Goal: Navigation & Orientation: Find specific page/section

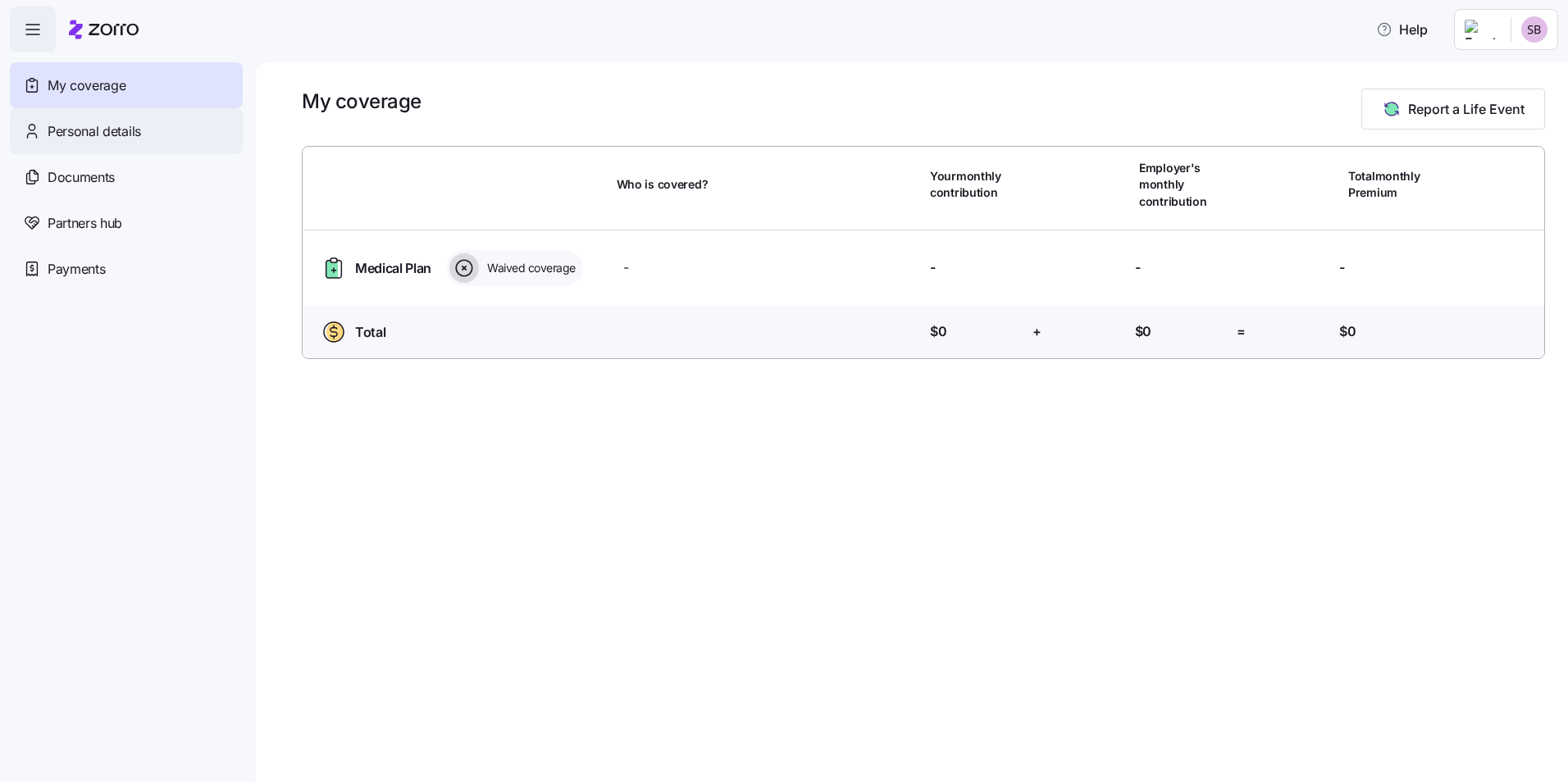
click at [131, 139] on span "Personal details" at bounding box center [94, 131] width 93 height 21
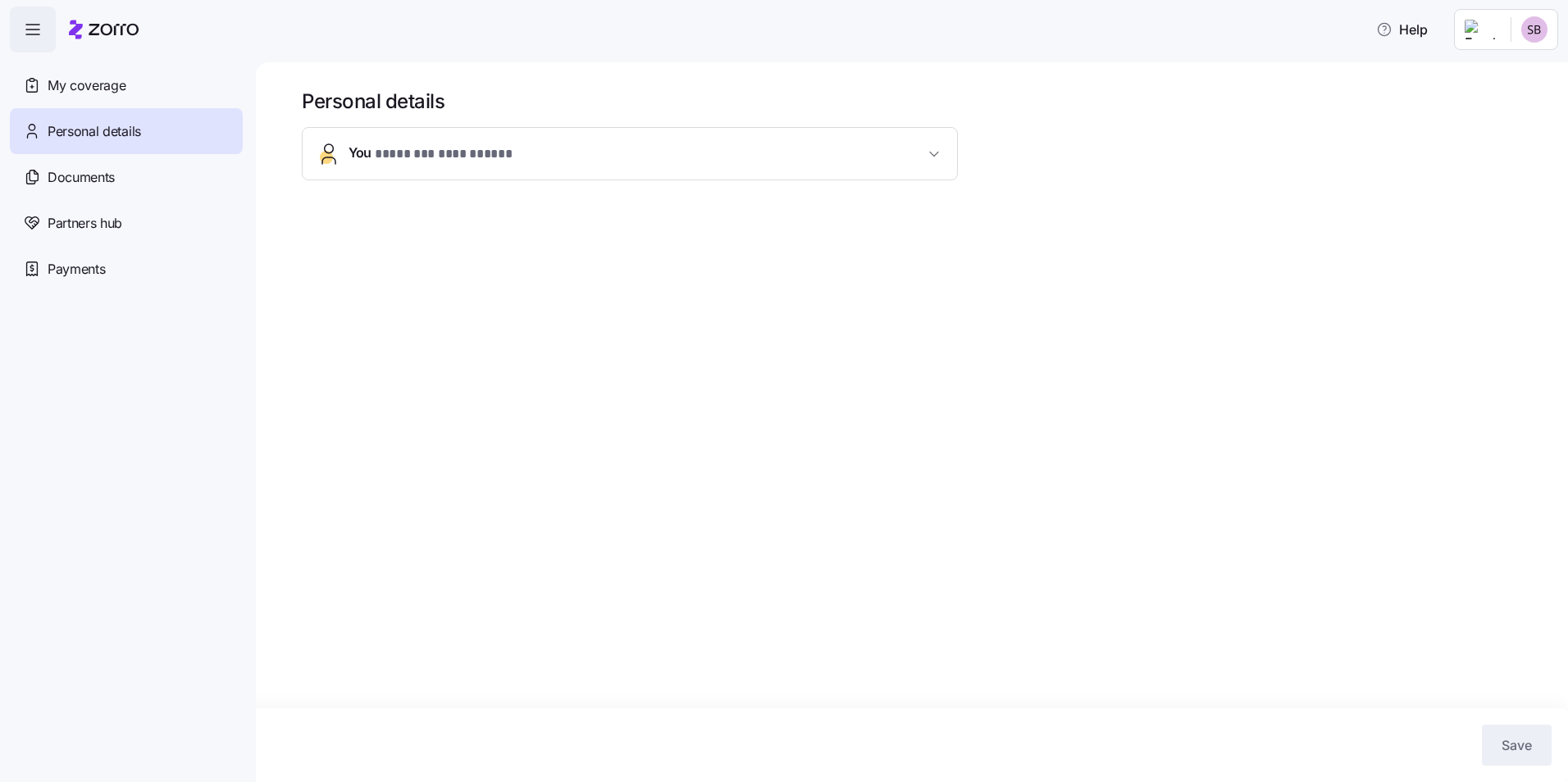
click at [417, 157] on span "**********" at bounding box center [443, 155] width 138 height 21
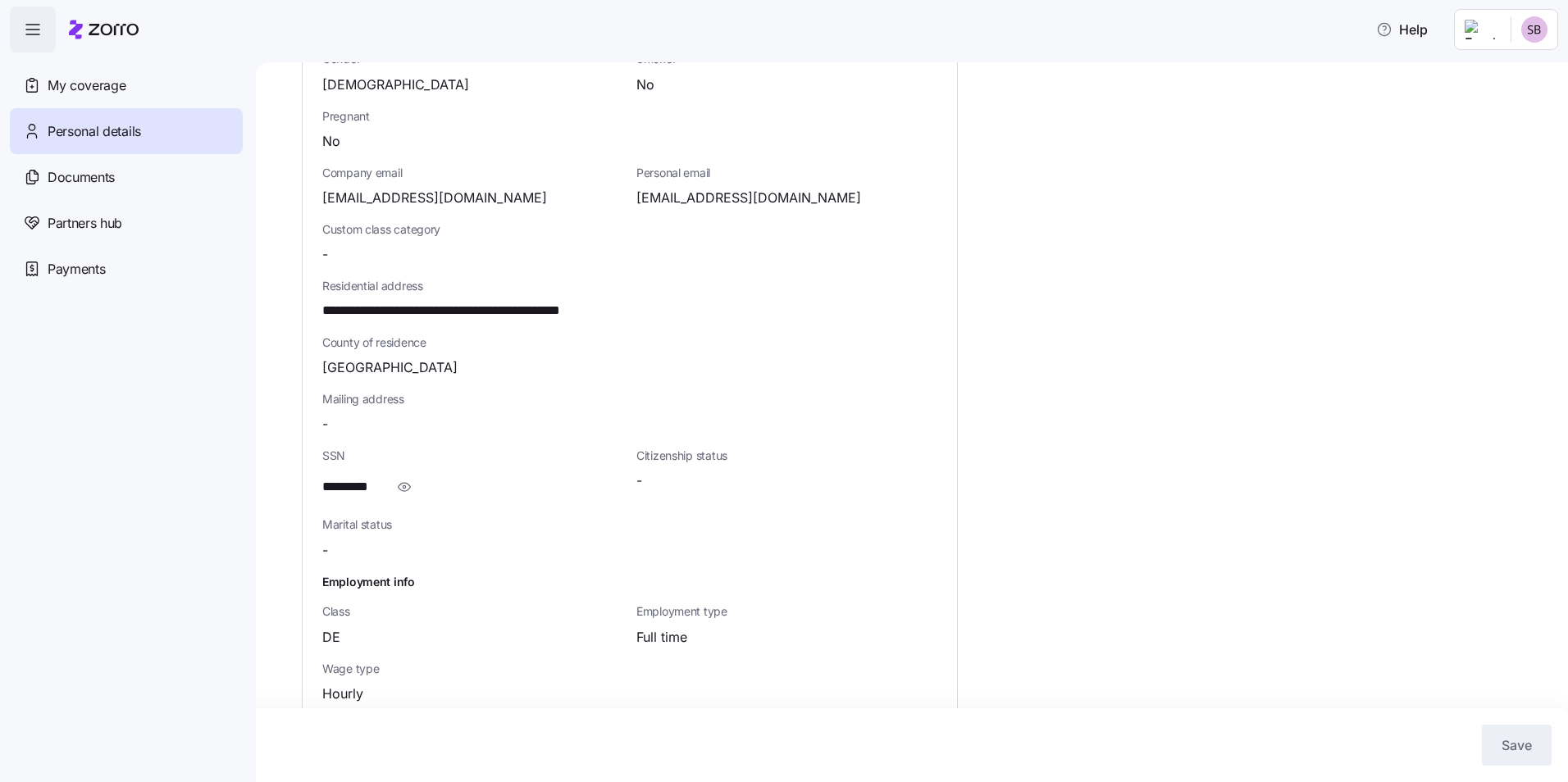
scroll to position [320, 0]
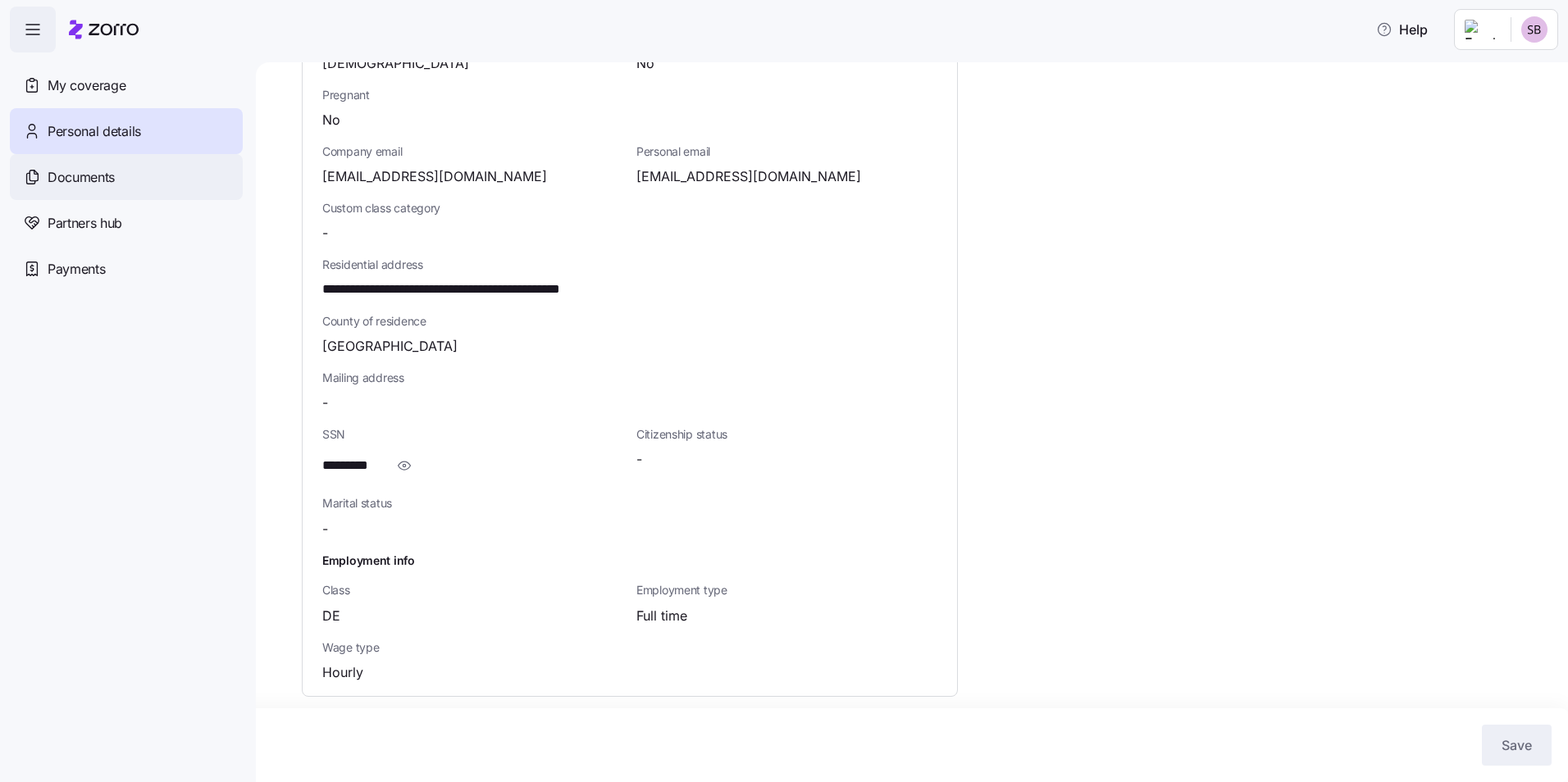
click at [99, 173] on span "Documents" at bounding box center [81, 177] width 67 height 21
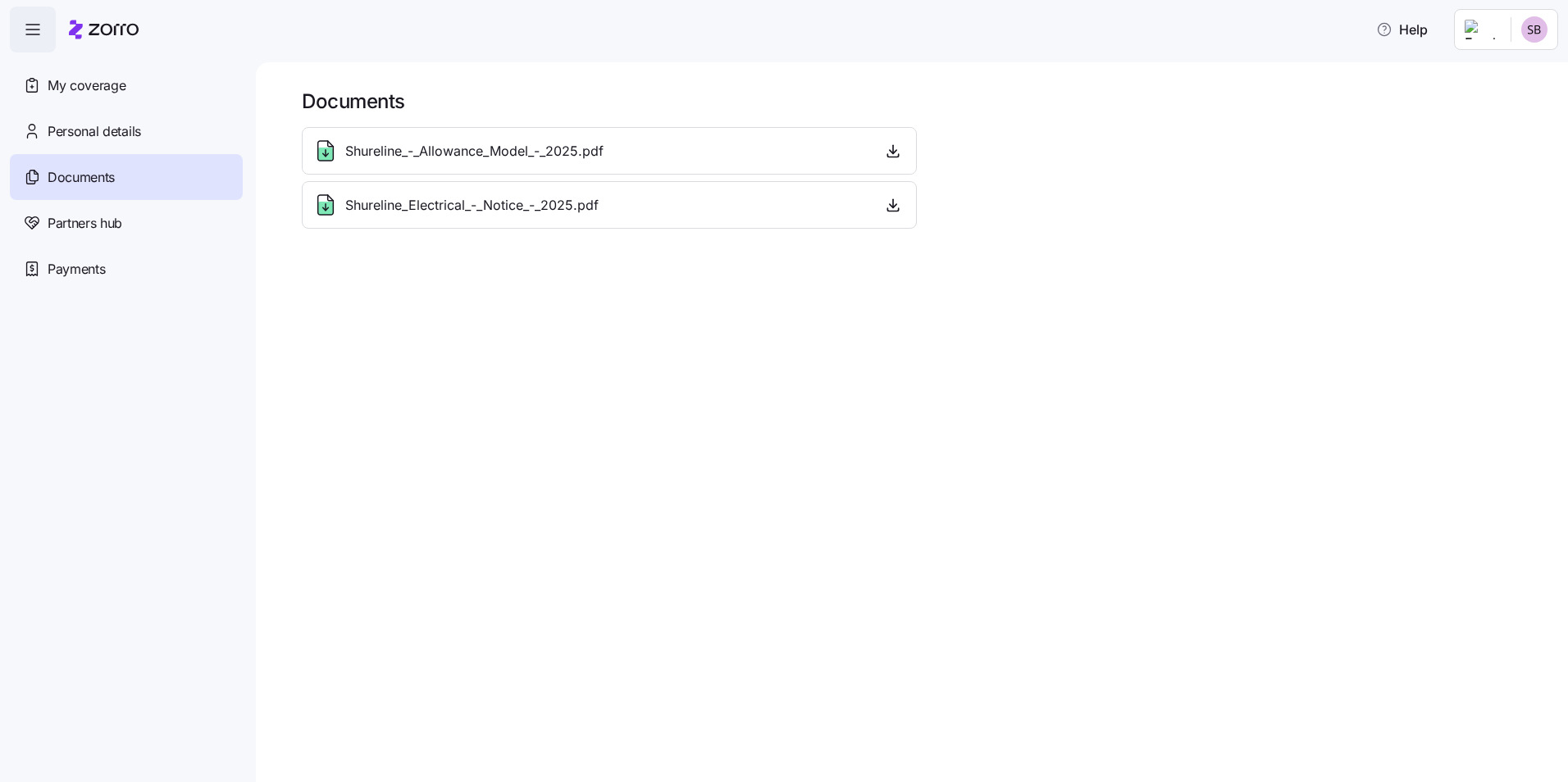
click at [454, 136] on div "Shureline_-_Allowance_Model_-_2025.pdf" at bounding box center [610, 151] width 615 height 48
click at [459, 151] on span "Shureline_-_Allowance_Model_-_2025.pdf" at bounding box center [475, 151] width 258 height 21
click at [856, 150] on div "Shureline_-_Allowance_Model_-_2025.pdf" at bounding box center [610, 151] width 594 height 26
click at [151, 236] on div "Partners hub" at bounding box center [127, 223] width 233 height 46
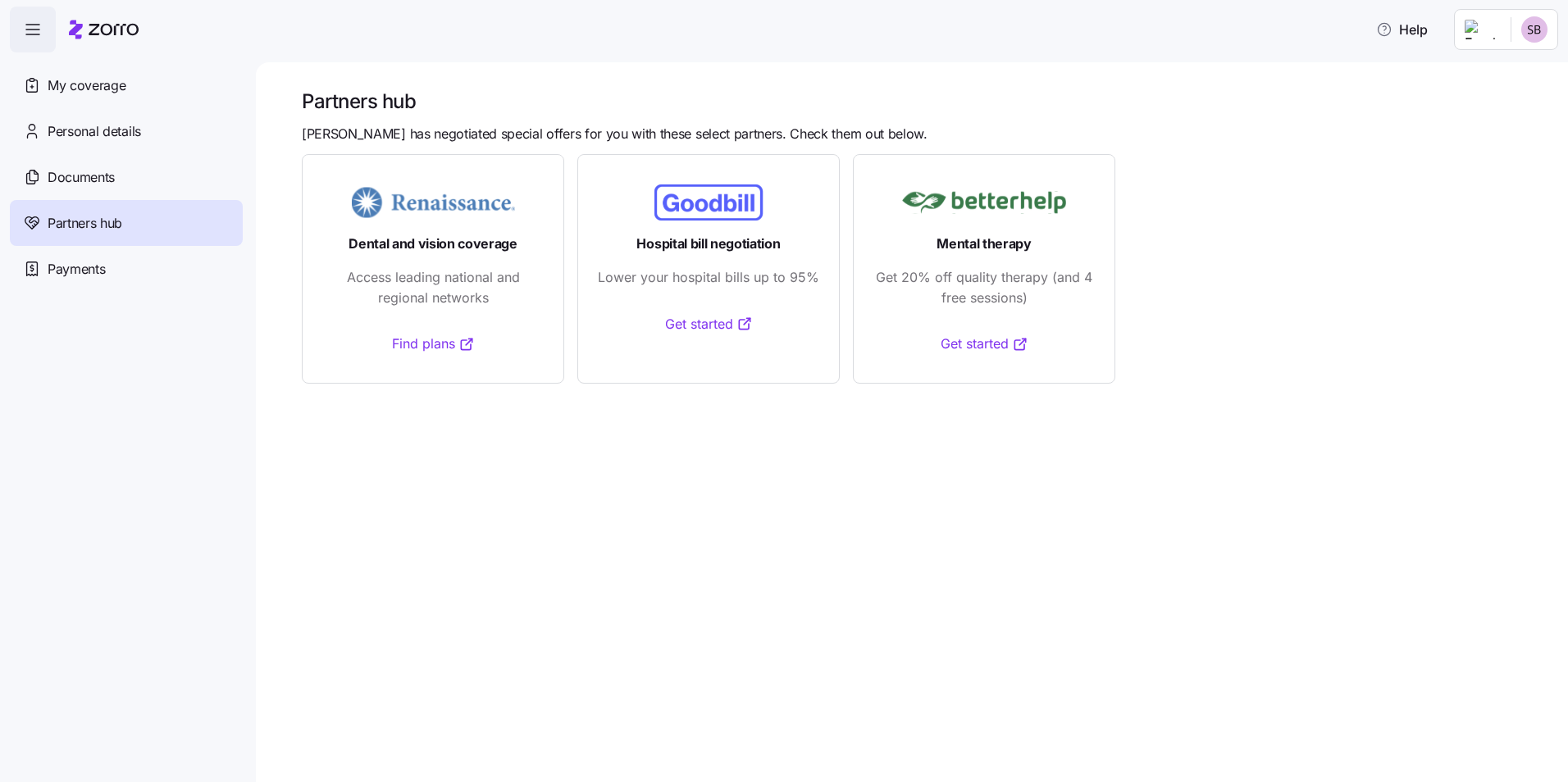
click at [151, 260] on div "Payments" at bounding box center [127, 269] width 233 height 46
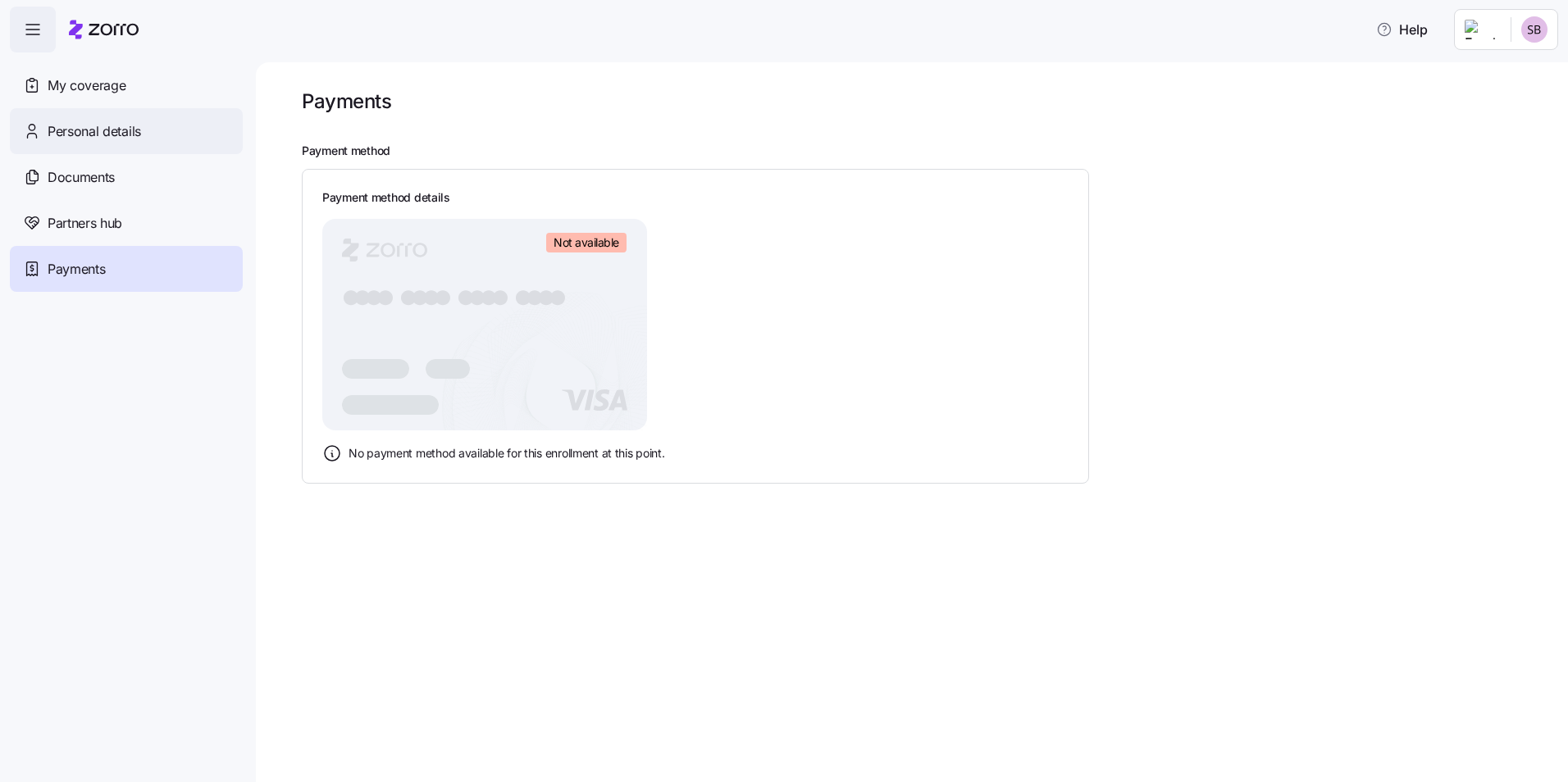
click at [126, 139] on span "Personal details" at bounding box center [94, 131] width 93 height 21
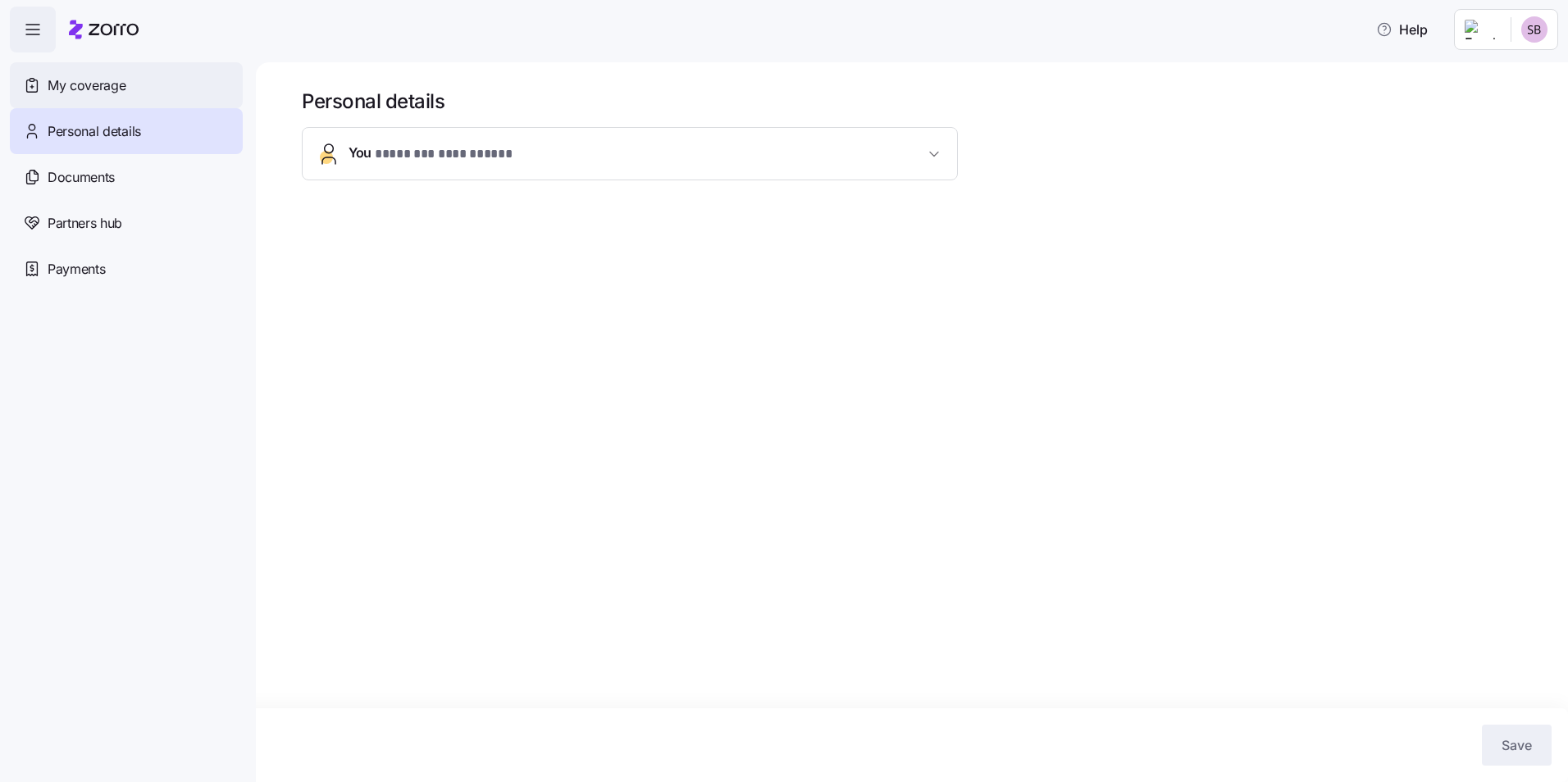
click at [128, 75] on div "My coverage" at bounding box center [127, 85] width 233 height 46
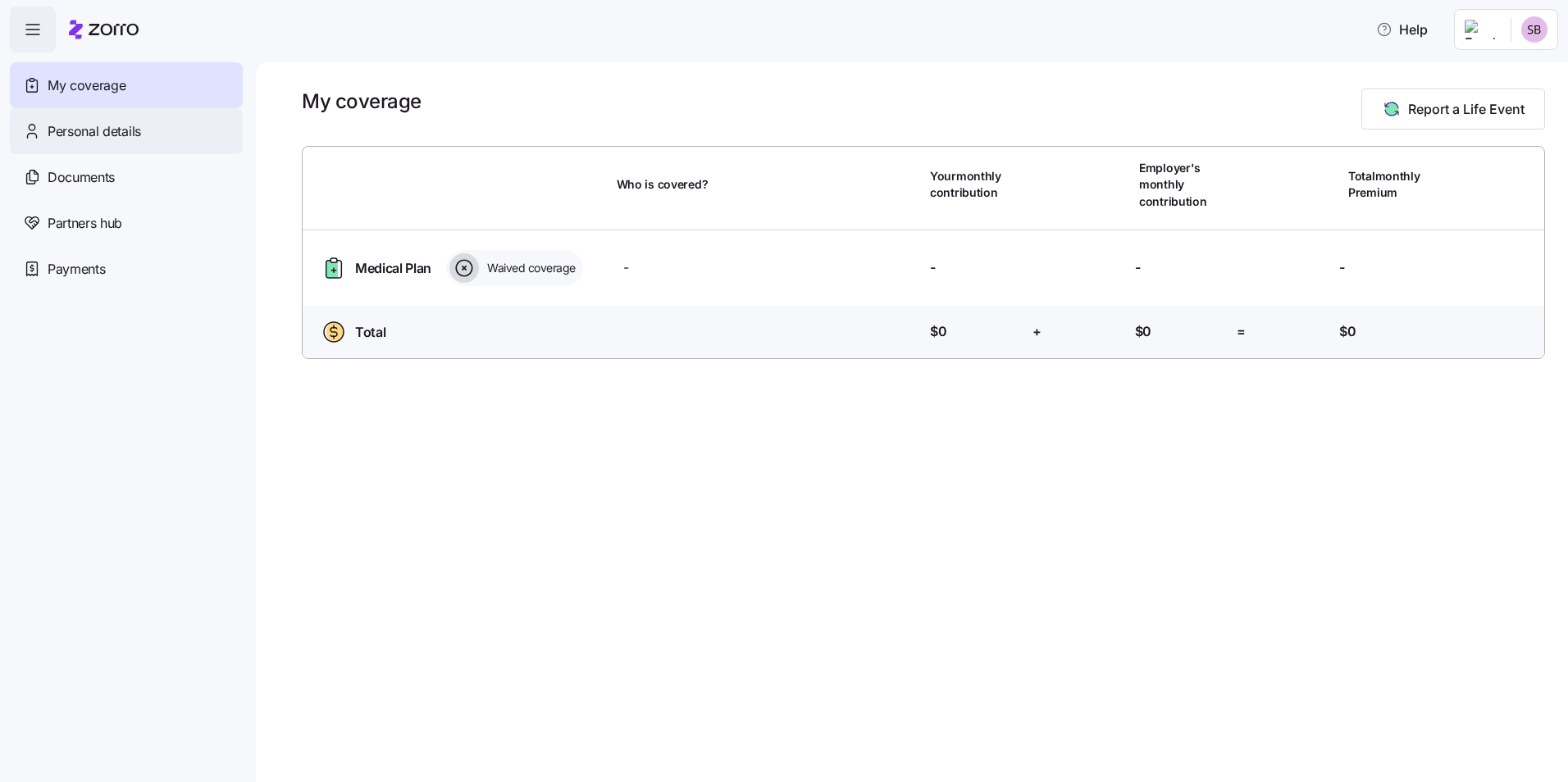
click at [93, 141] on div "Personal details" at bounding box center [127, 131] width 233 height 46
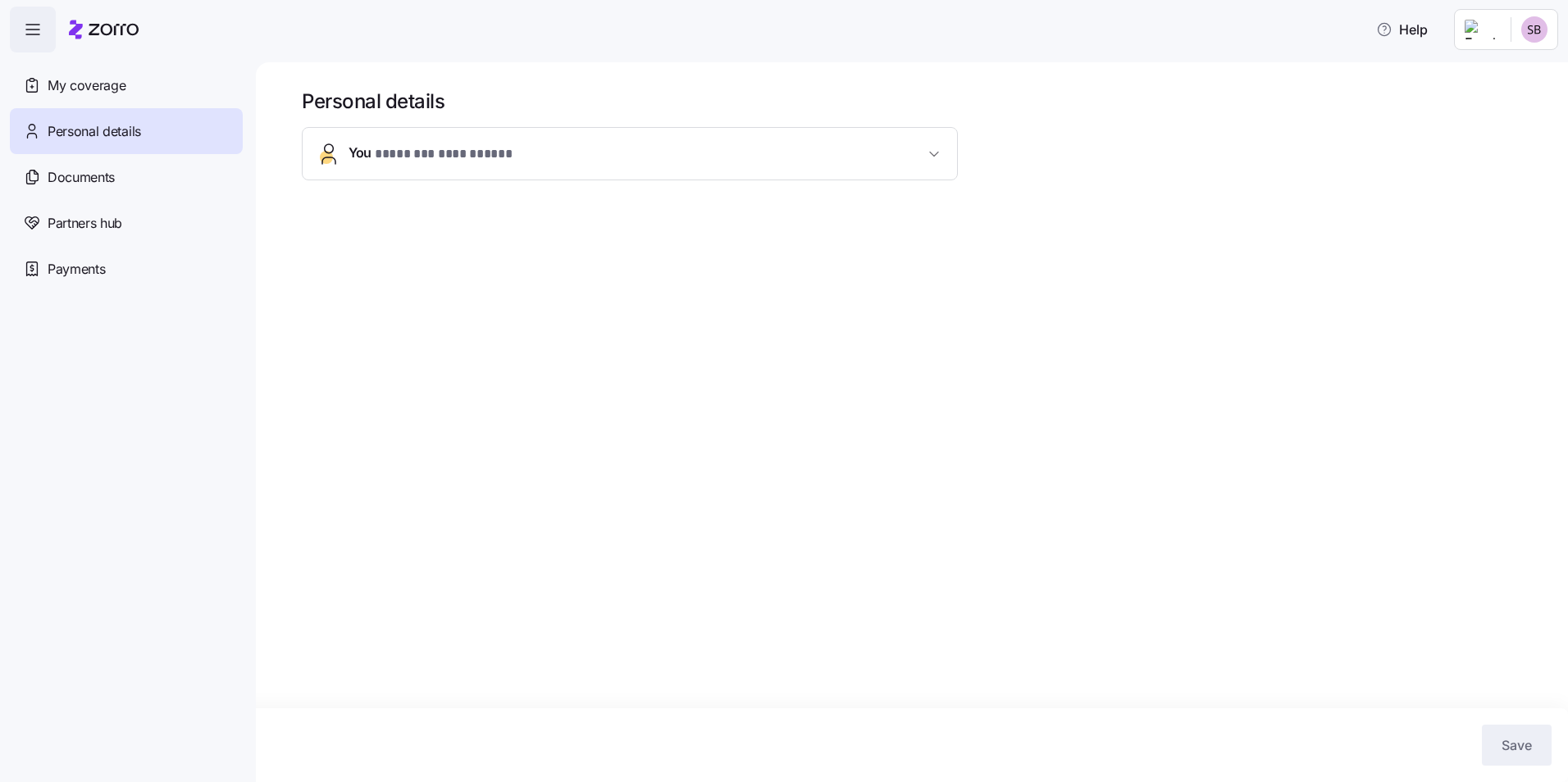
click at [27, 24] on icon "button" at bounding box center [33, 30] width 20 height 20
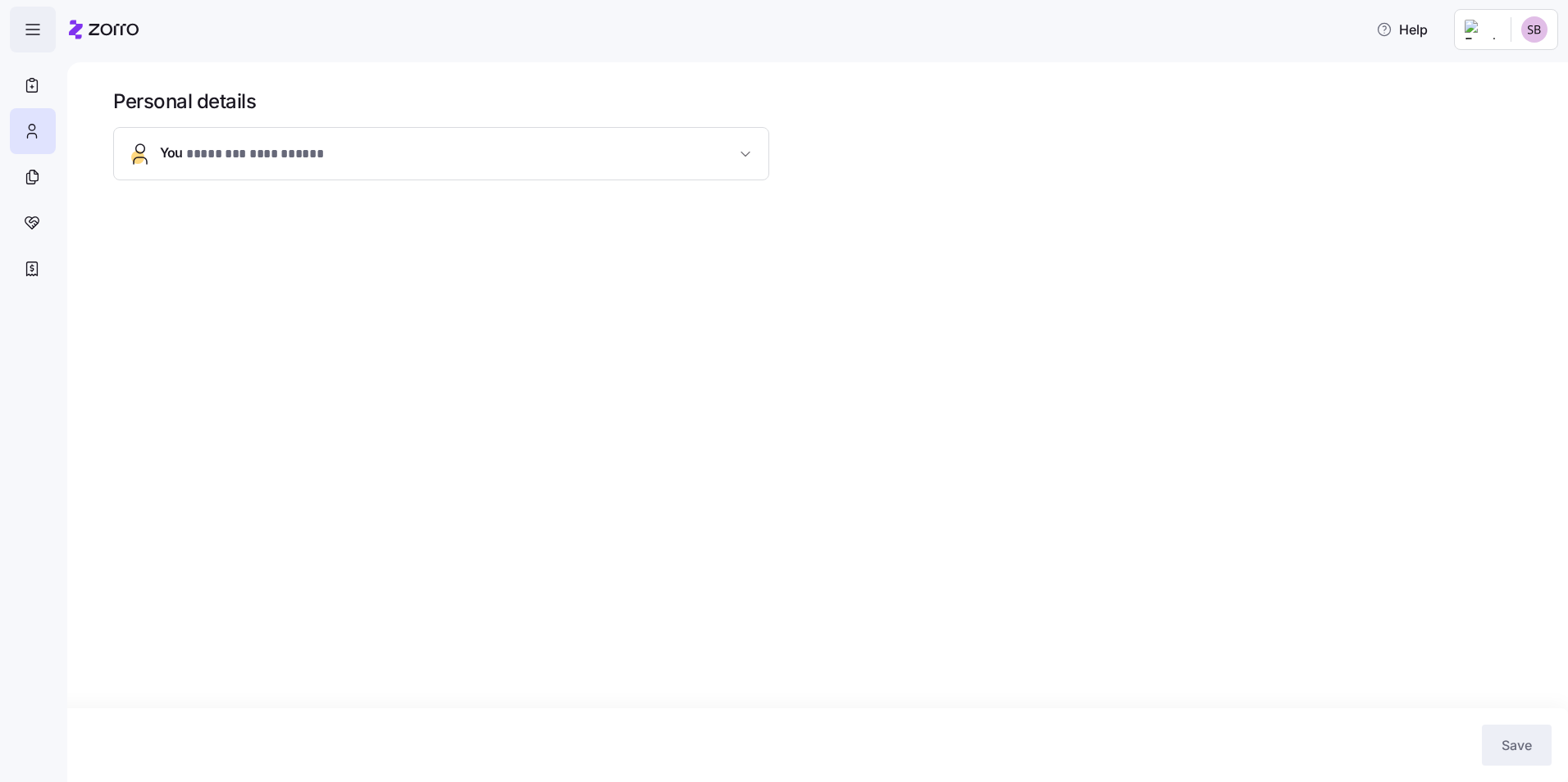
click at [28, 26] on icon "button" at bounding box center [33, 30] width 20 height 20
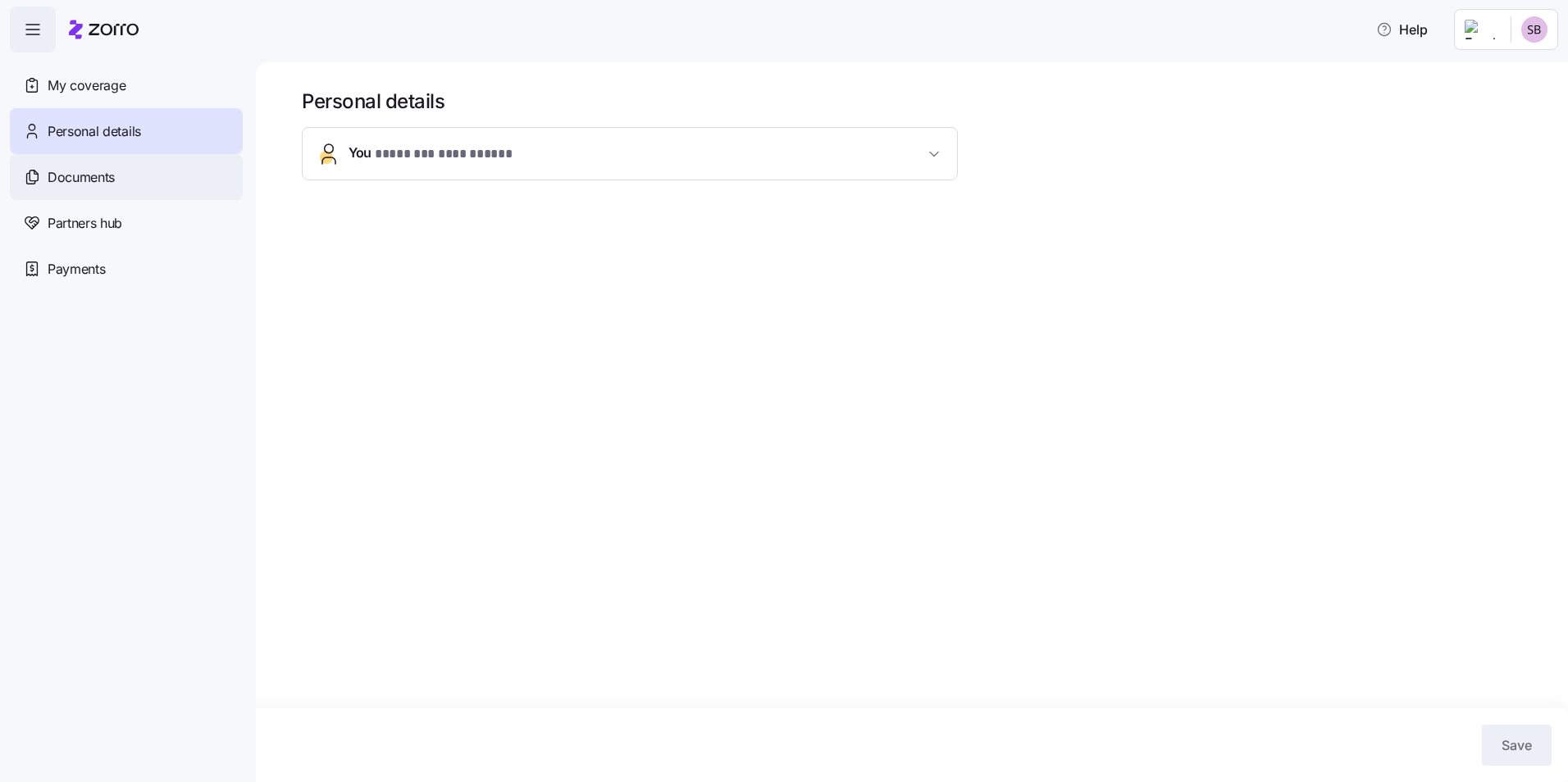
click at [72, 159] on div "Documents" at bounding box center [127, 177] width 233 height 46
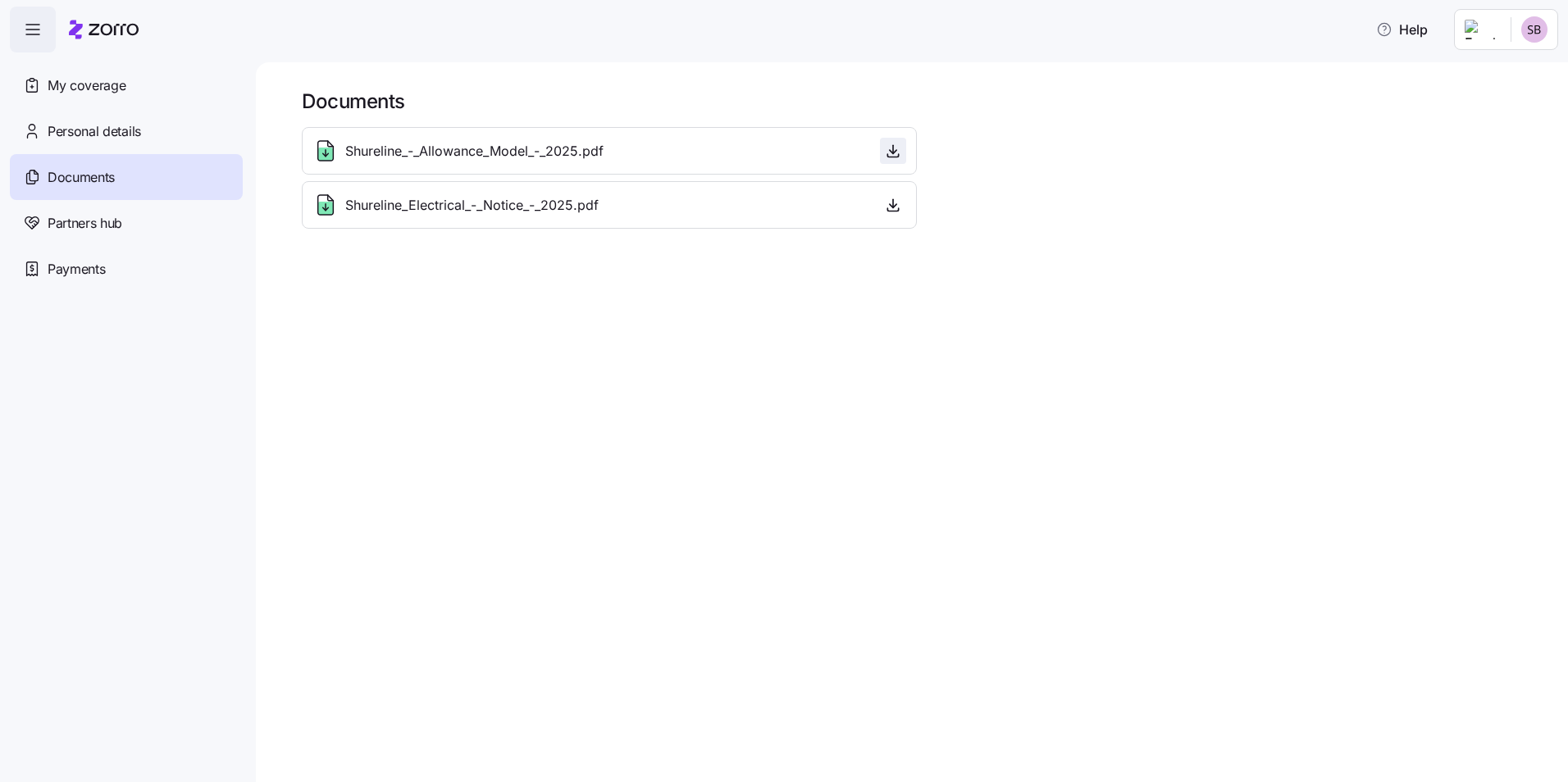
click at [888, 147] on icon "button" at bounding box center [893, 151] width 17 height 17
click at [656, 216] on div "Shureline_Electrical_-_Notice_-_2025.pdf" at bounding box center [610, 205] width 594 height 26
click at [887, 202] on icon "button" at bounding box center [893, 205] width 17 height 17
click at [490, 315] on div "Documents Shureline_-_Allowance_Model_-_2025.pdf Shureline_Electrical_-_Notice_…" at bounding box center [911, 422] width 1312 height 720
click at [166, 232] on div "Partners hub" at bounding box center [127, 223] width 233 height 46
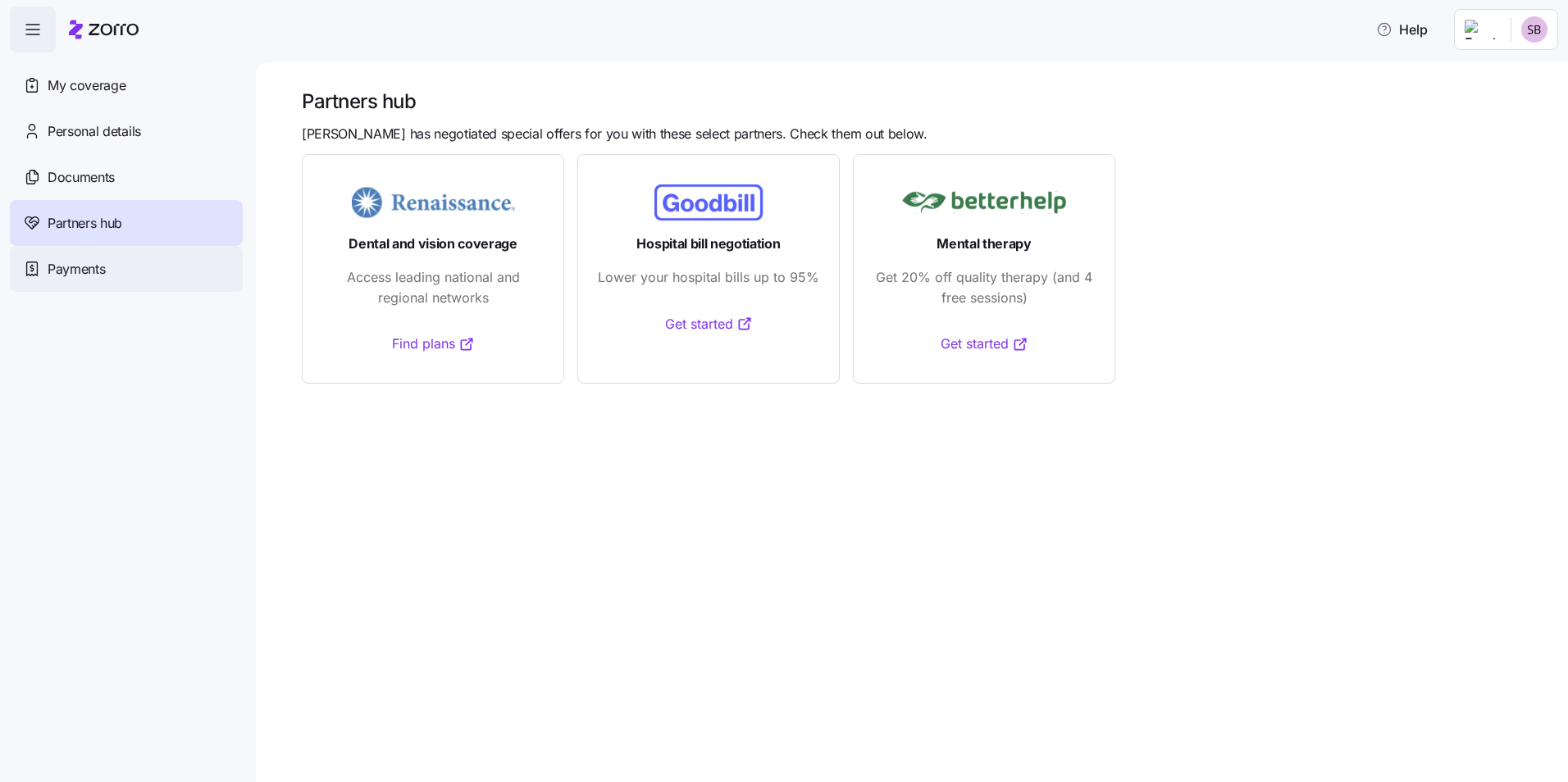
click at [144, 266] on div "Payments" at bounding box center [127, 269] width 233 height 46
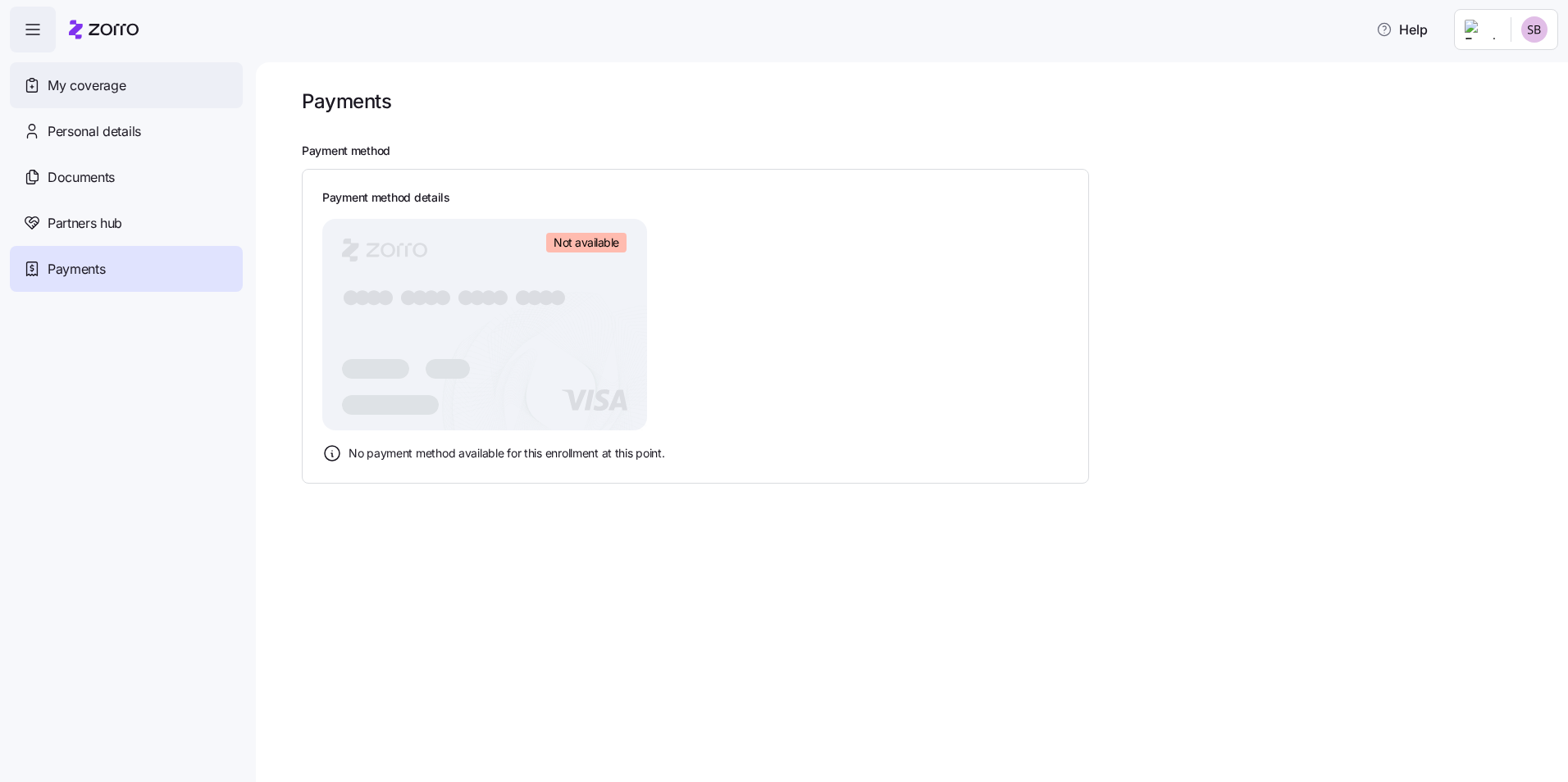
click at [127, 90] on div "My coverage" at bounding box center [127, 85] width 233 height 46
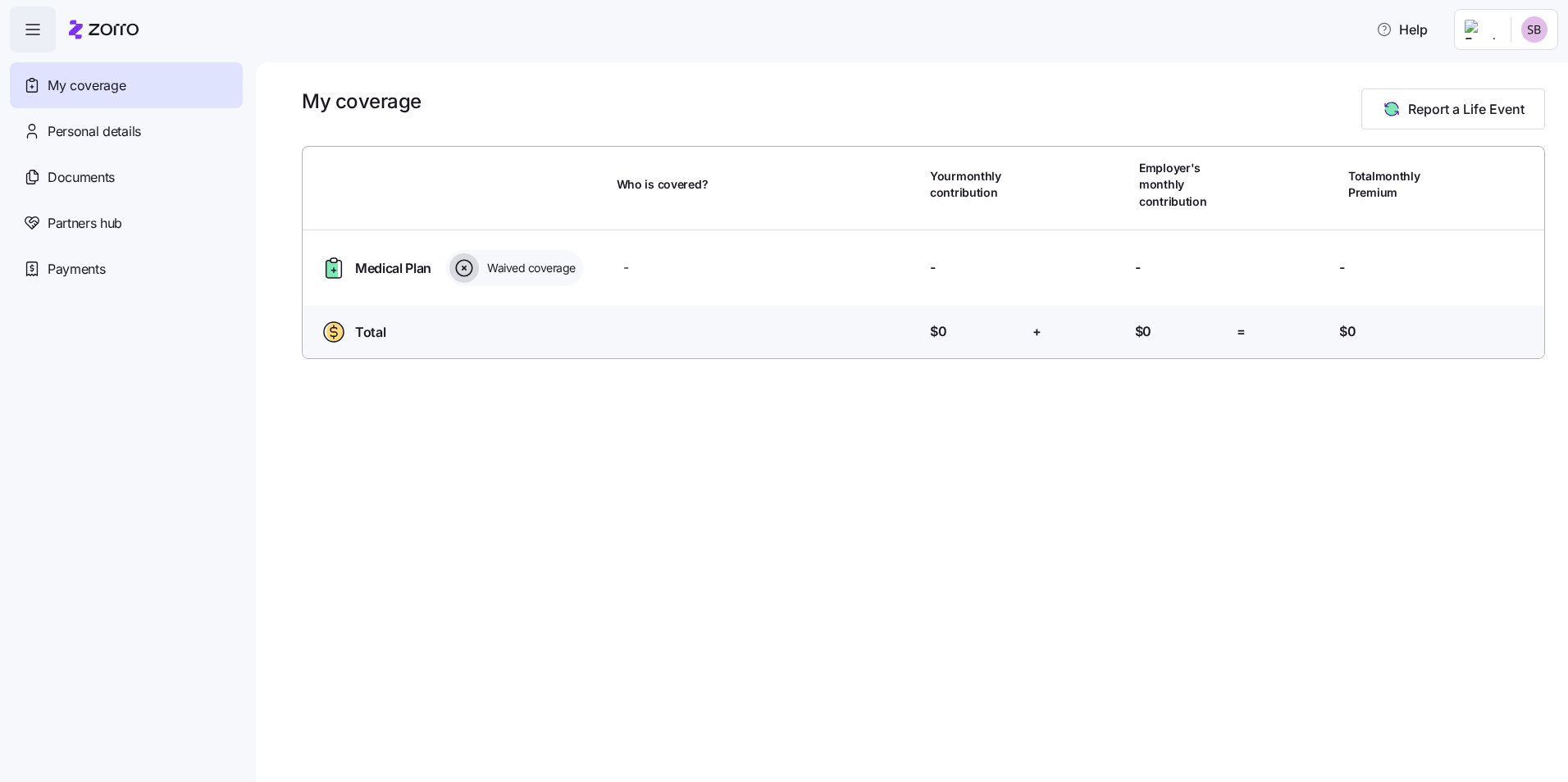
drag, startPoint x: 381, startPoint y: 272, endPoint x: 429, endPoint y: 272, distance: 48.0
click at [381, 272] on span "Medical Plan" at bounding box center [393, 268] width 76 height 21
click at [488, 269] on span "Waived coverage" at bounding box center [528, 268] width 93 height 17
click at [380, 320] on div "Total" at bounding box center [352, 332] width 73 height 26
click at [1451, 185] on div at bounding box center [1499, 184] width 105 height 40
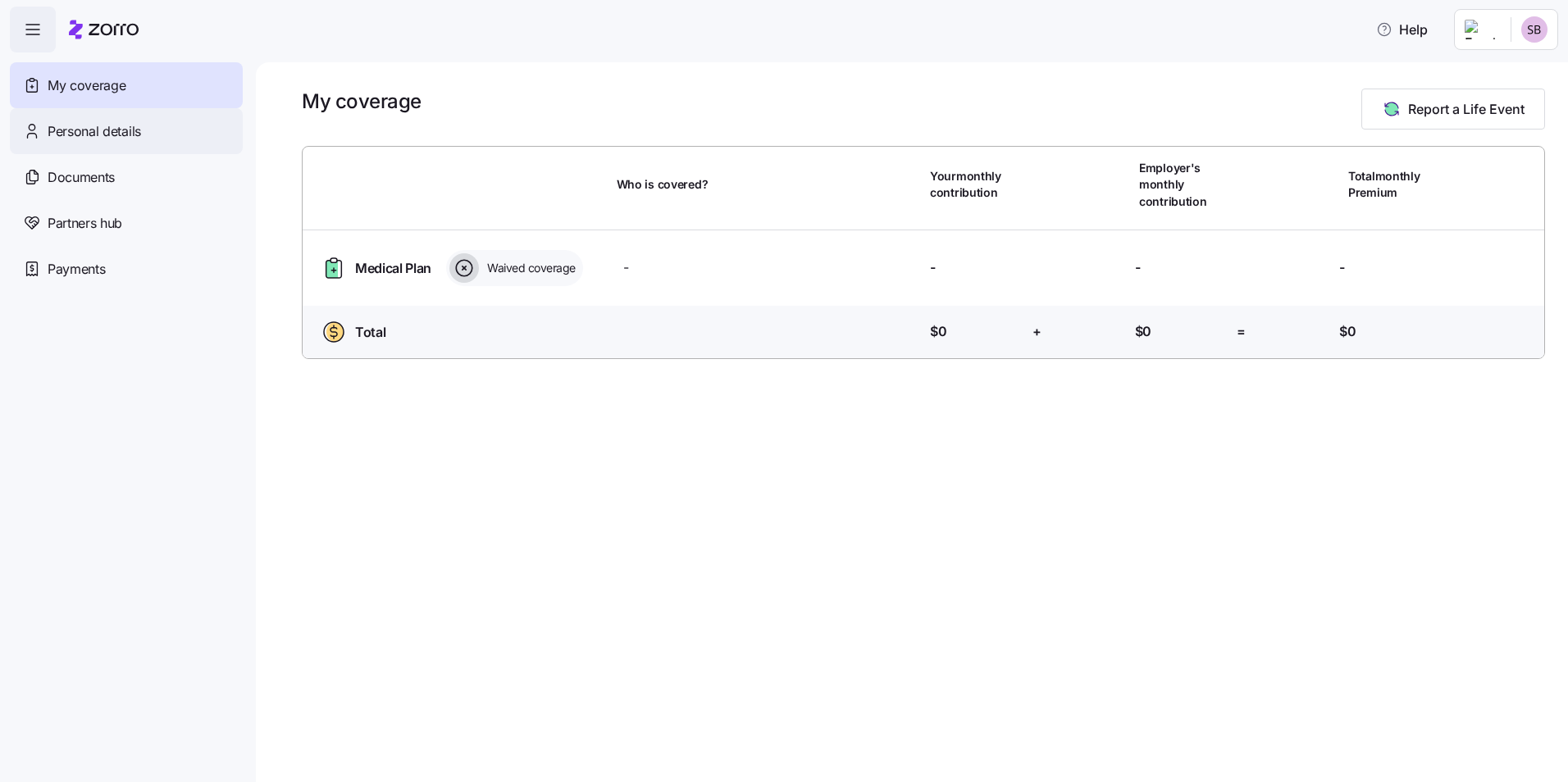
click at [106, 131] on span "Personal details" at bounding box center [94, 131] width 93 height 21
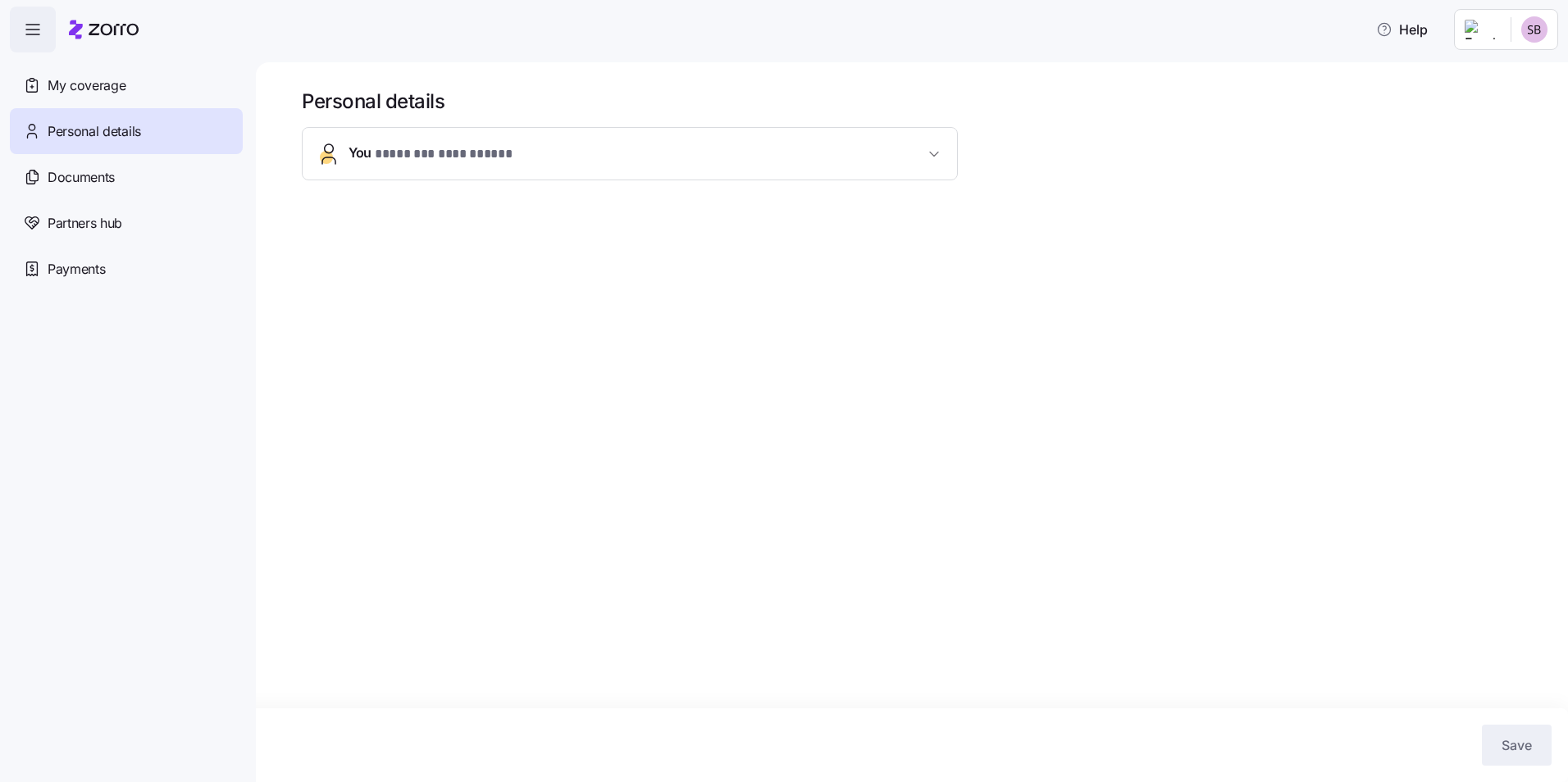
click at [494, 166] on button "**********" at bounding box center [630, 154] width 655 height 51
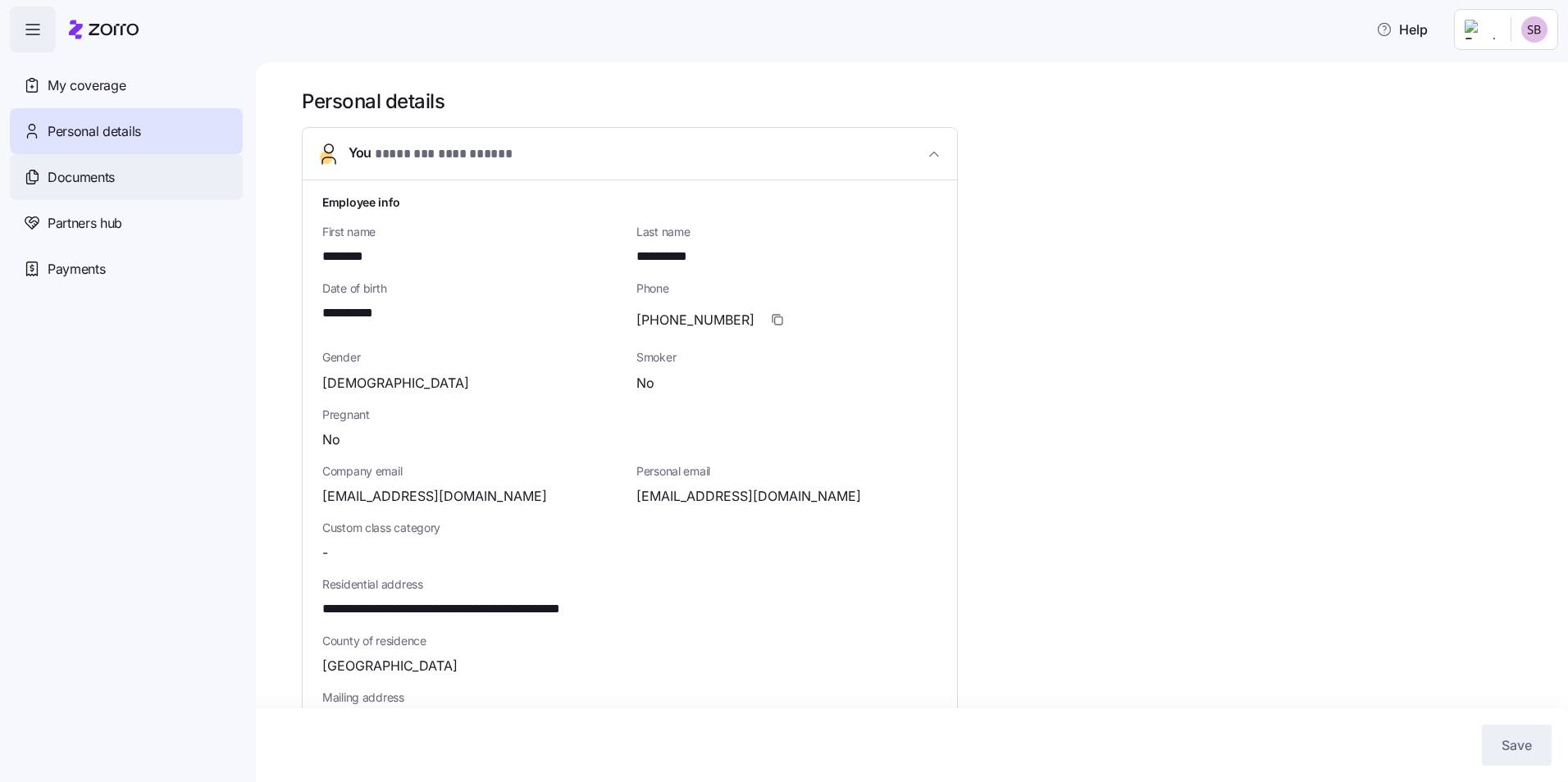
click at [108, 174] on span "Documents" at bounding box center [81, 177] width 67 height 21
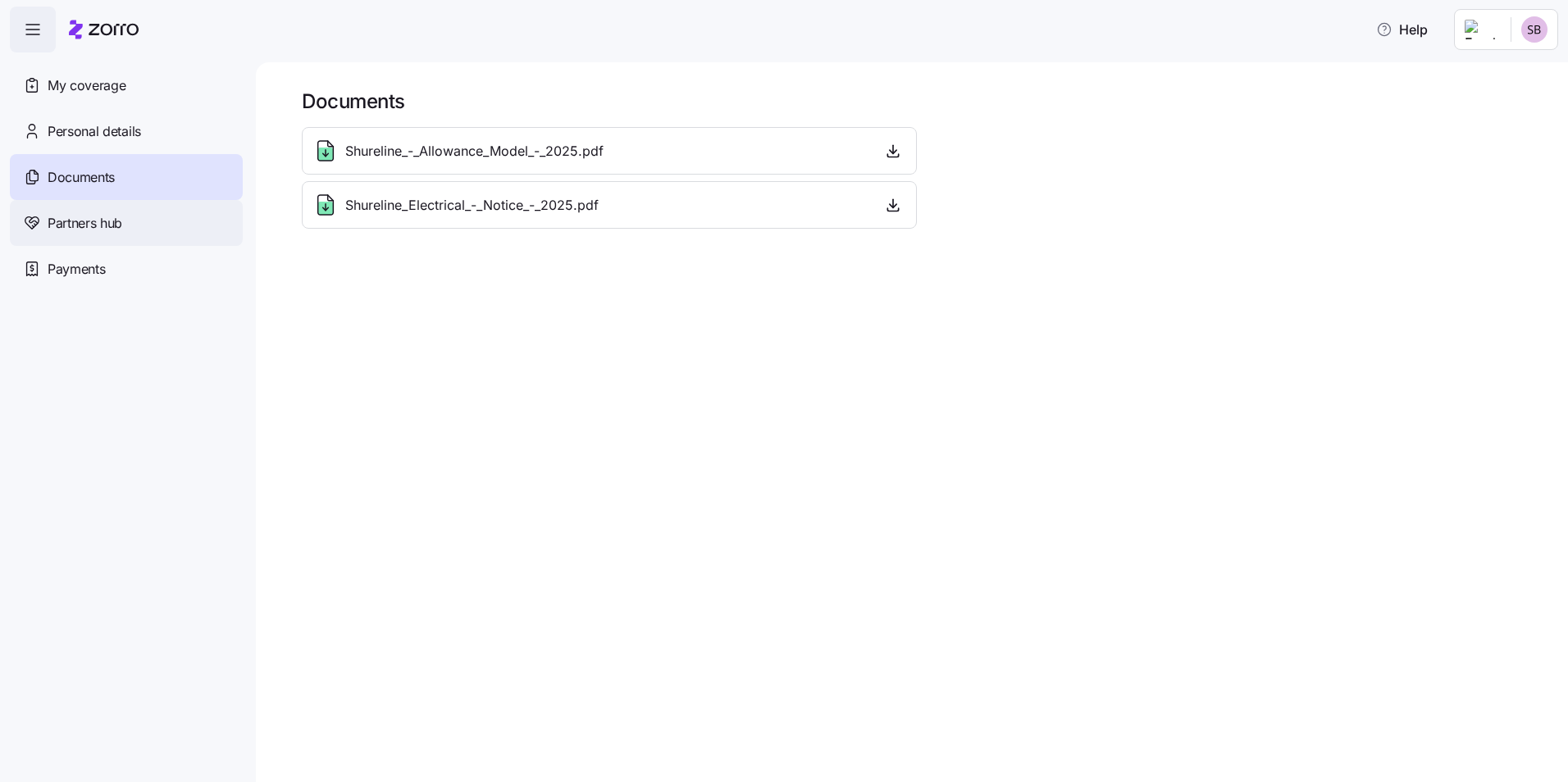
click at [112, 209] on div "Partners hub" at bounding box center [127, 223] width 233 height 46
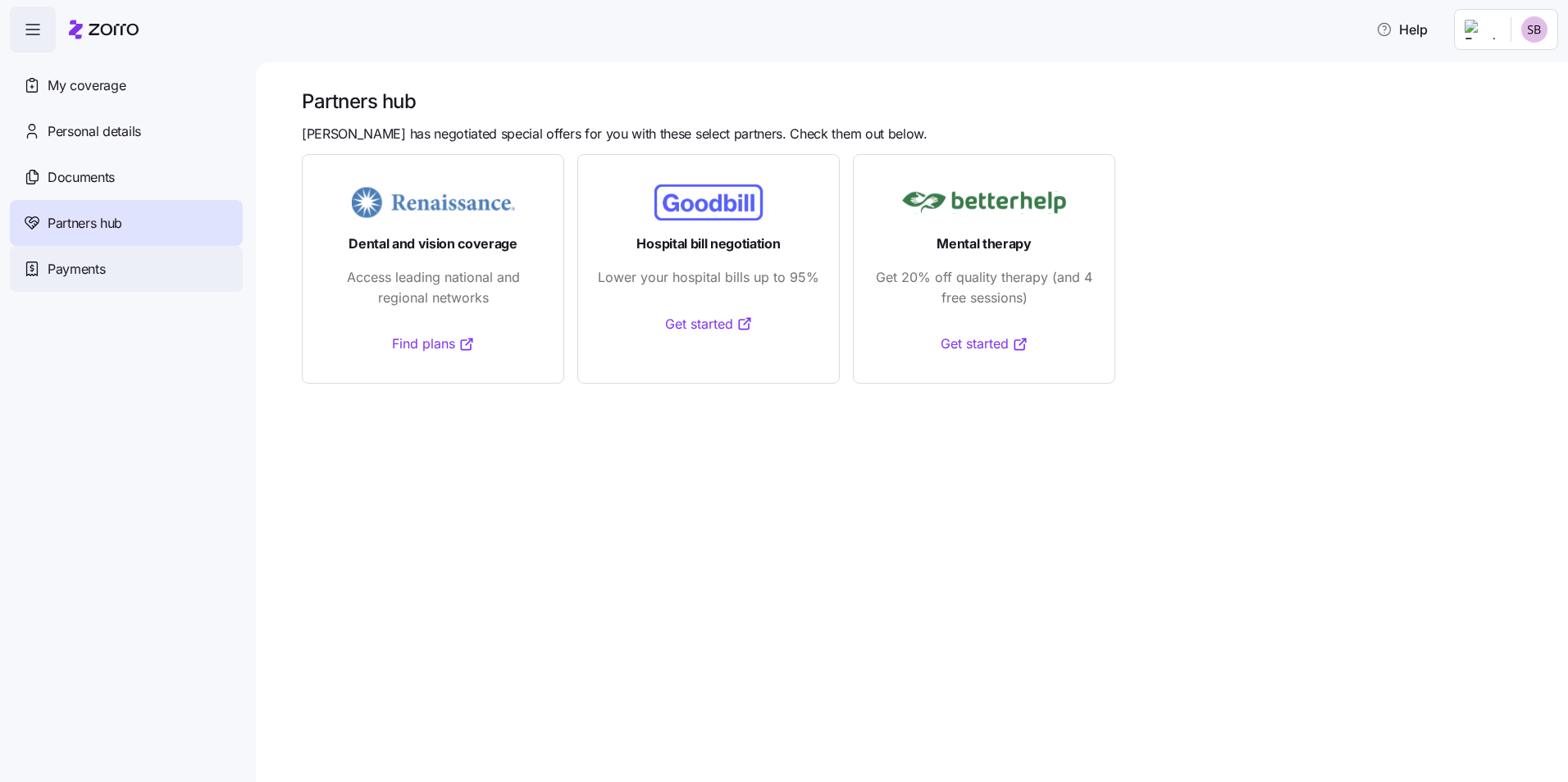
click at [140, 268] on div "Payments" at bounding box center [127, 269] width 233 height 46
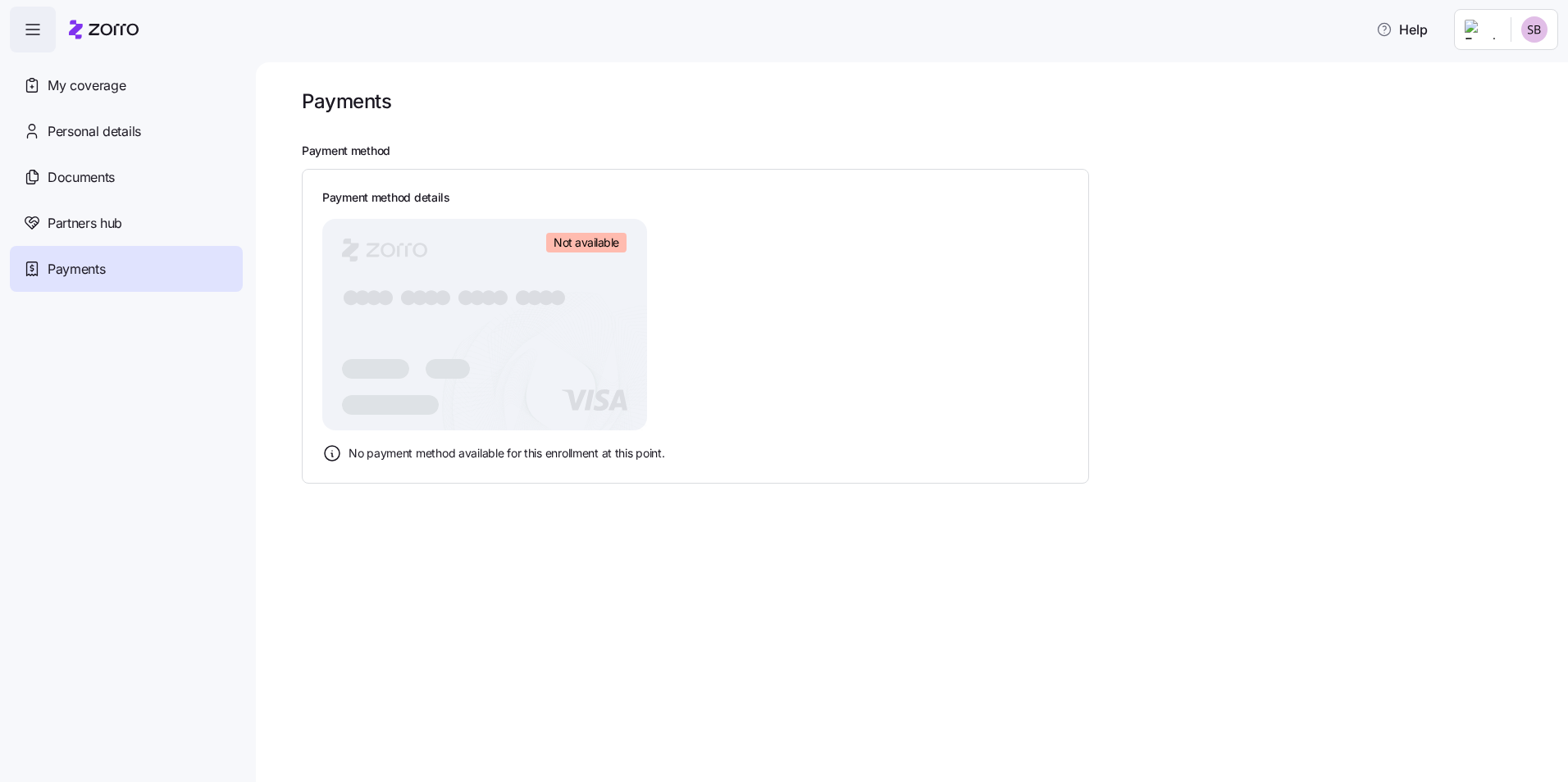
click at [553, 408] on rect at bounding box center [485, 325] width 325 height 212
click at [47, 82] on div "My coverage" at bounding box center [127, 85] width 233 height 46
